Goal: Check status: Check status

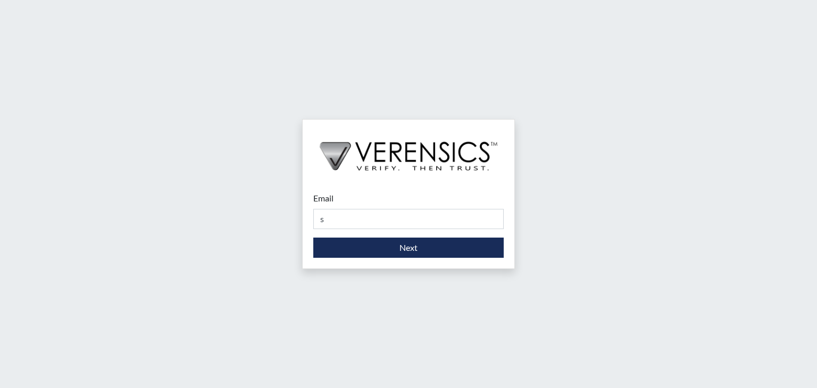
type input "[PERSON_NAME][EMAIL_ADDRESS][DOMAIN_NAME]"
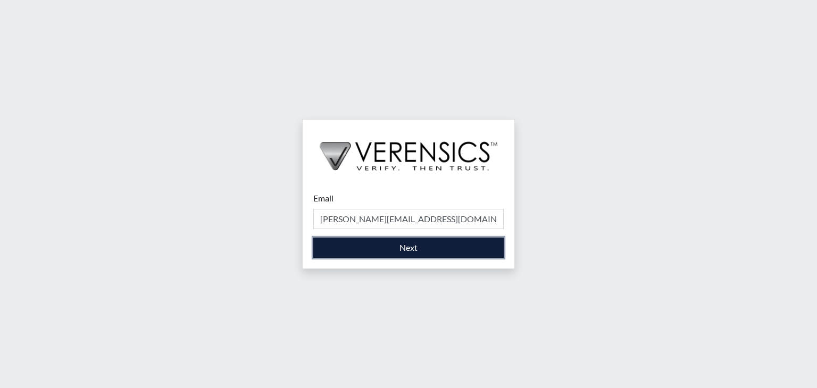
click at [390, 245] on button "Next" at bounding box center [408, 248] width 190 height 20
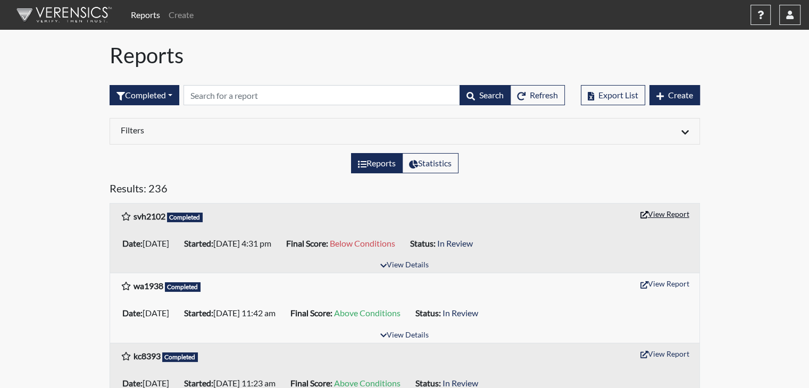
click at [658, 214] on button "View Report" at bounding box center [665, 214] width 59 height 16
click at [792, 18] on icon "button" at bounding box center [789, 15] width 7 height 9
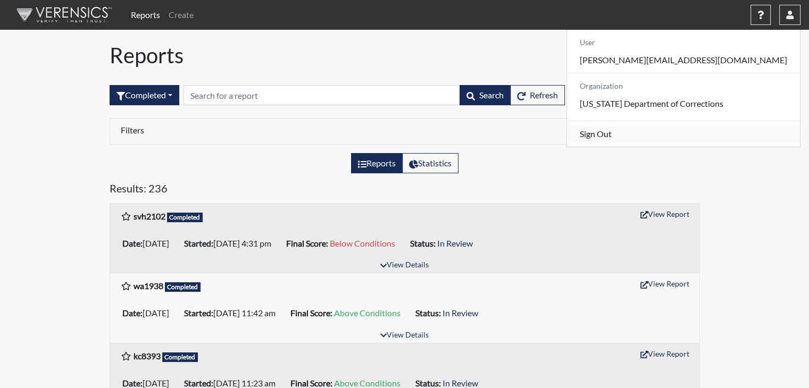
click at [713, 143] on link "Sign Out" at bounding box center [683, 134] width 233 height 17
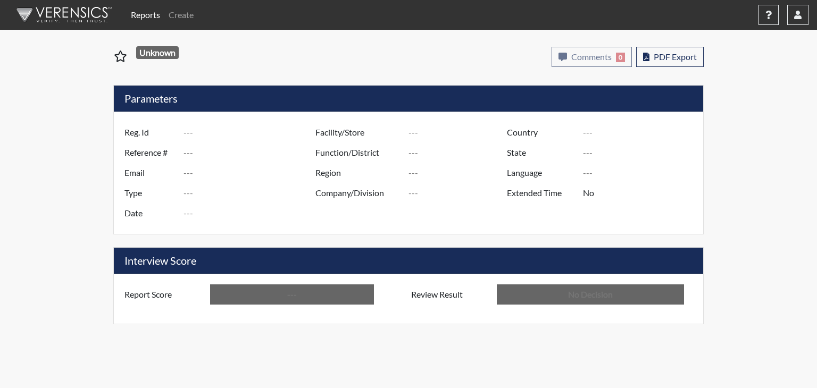
type input "svh2102"
type input "51235"
type input "---"
type input "Corrections Pre-Employment"
type input "Sep 11, 2025"
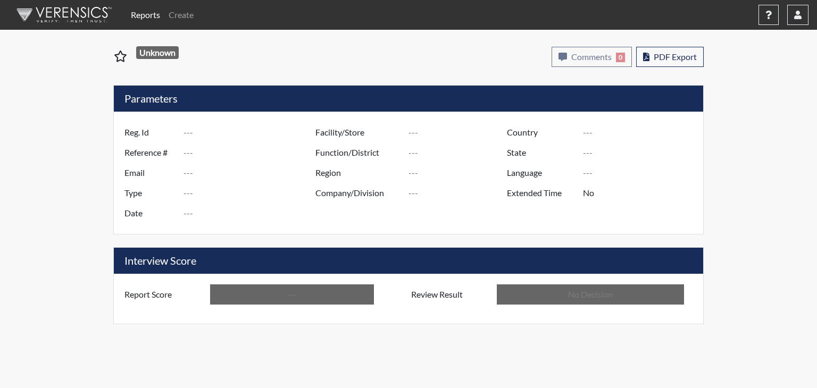
type input "[PERSON_NAME]"
type input "[GEOGRAPHIC_DATA]"
type input "[US_STATE]"
type input "English"
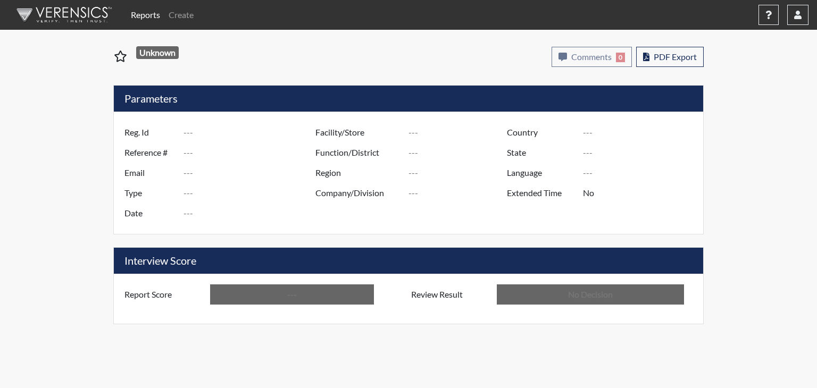
type input "Below Conditions"
type input "In Review"
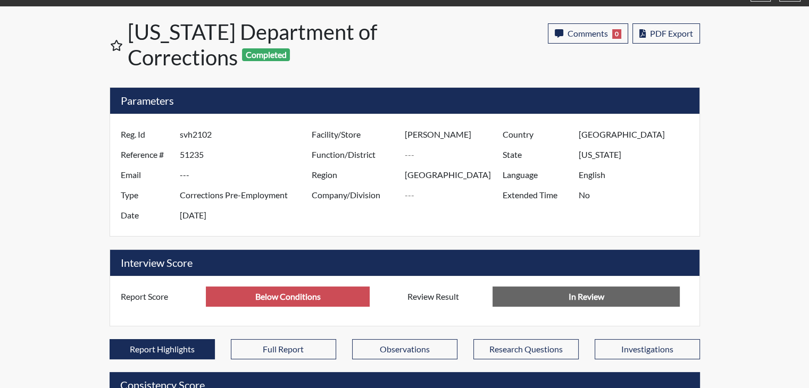
scroll to position [23, 0]
